Goal: Task Accomplishment & Management: Complete application form

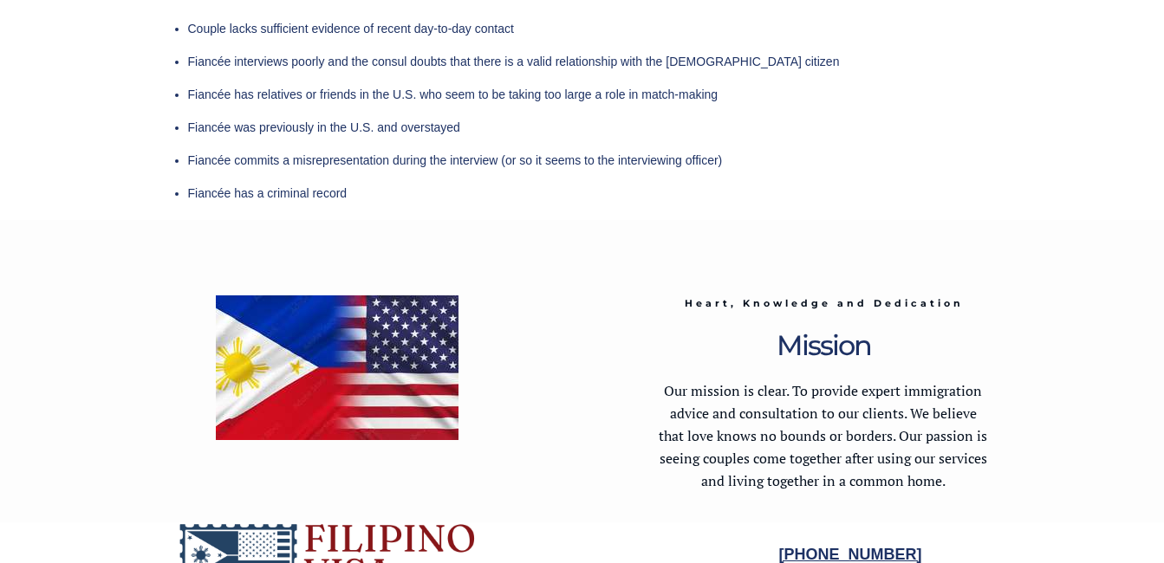
scroll to position [4806, 0]
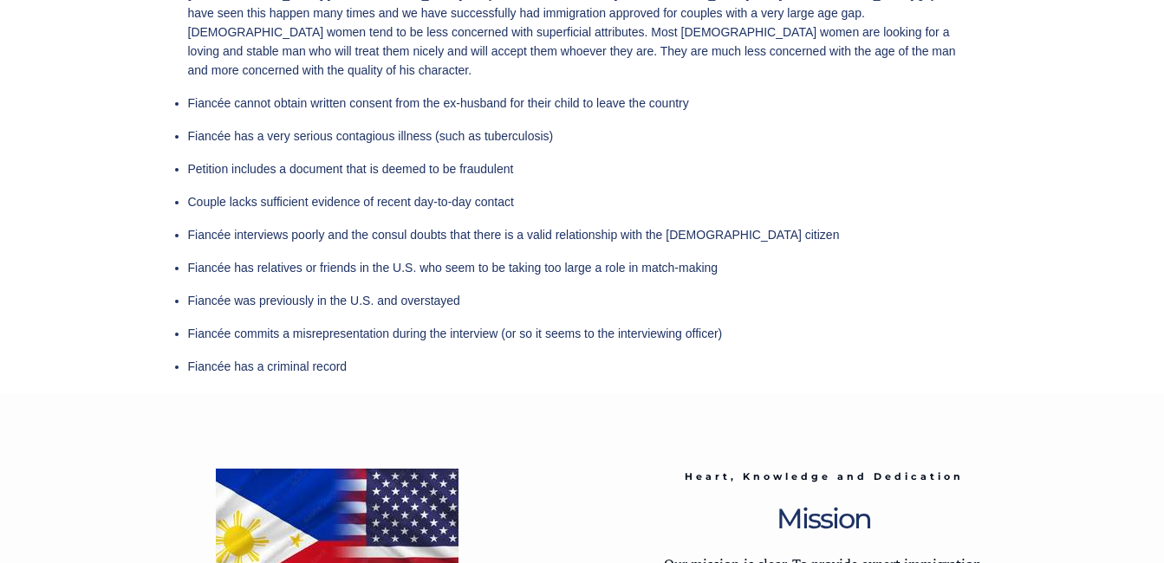
scroll to position [4806, 0]
